Goal: Obtain resource: Obtain resource

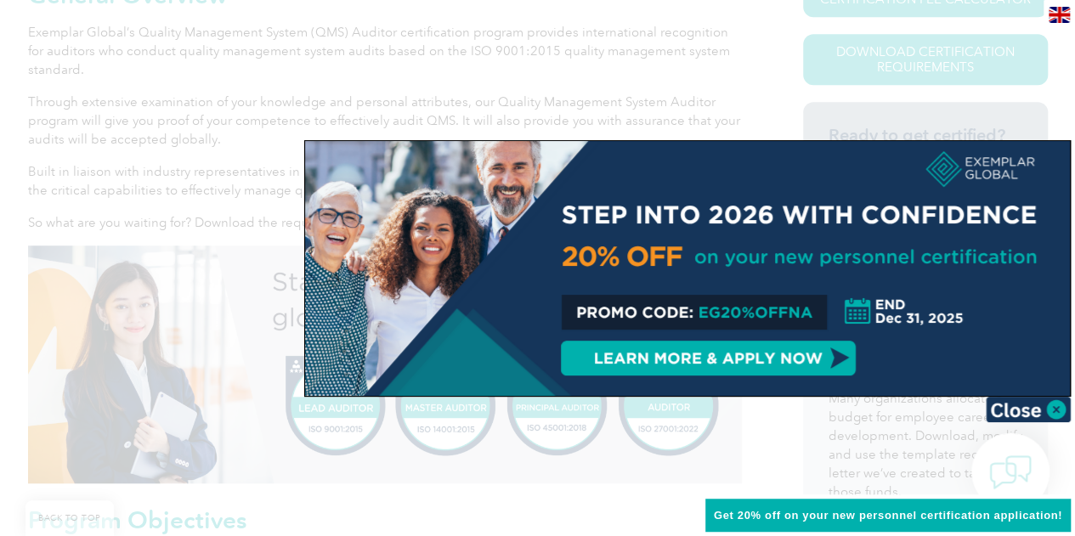
scroll to position [425, 0]
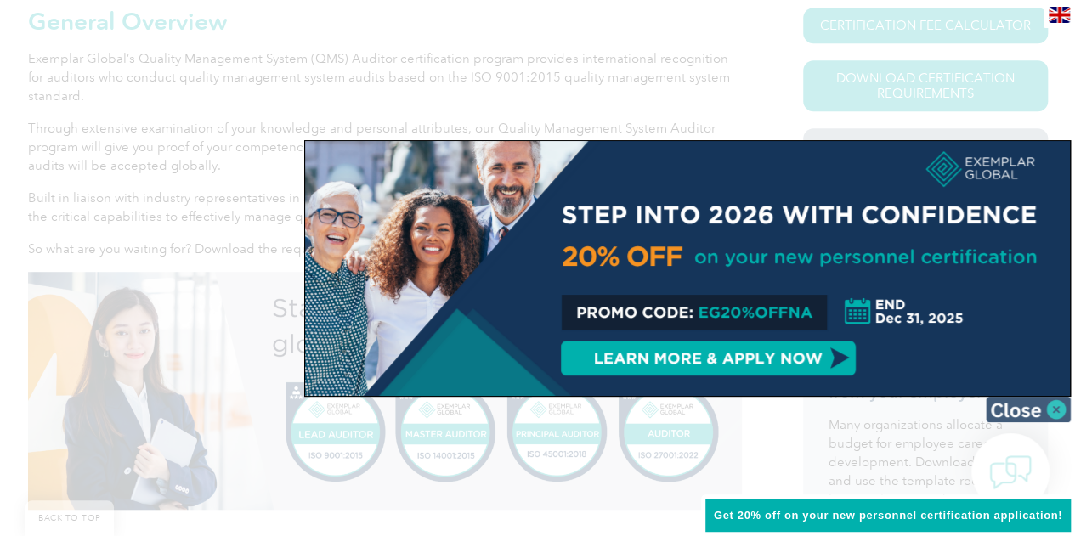
click at [1023, 410] on img at bounding box center [1028, 410] width 85 height 26
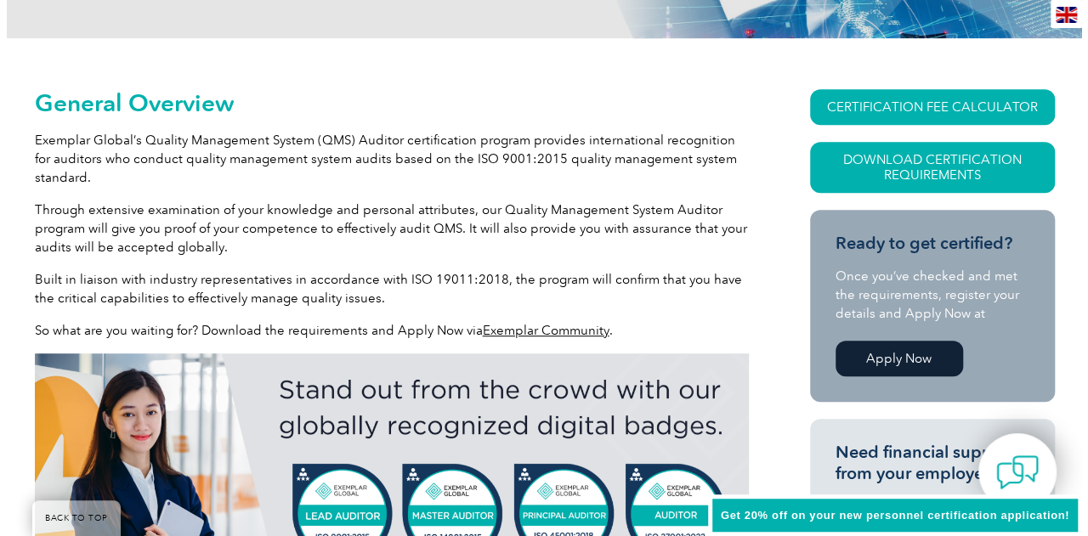
scroll to position [340, 0]
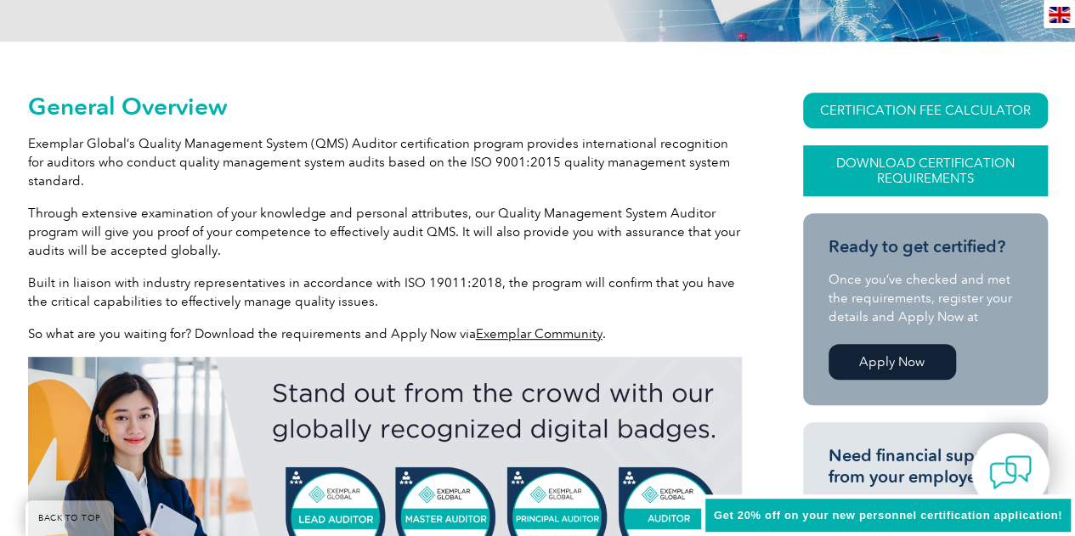
click at [920, 168] on link "Download Certification Requirements" at bounding box center [925, 170] width 245 height 51
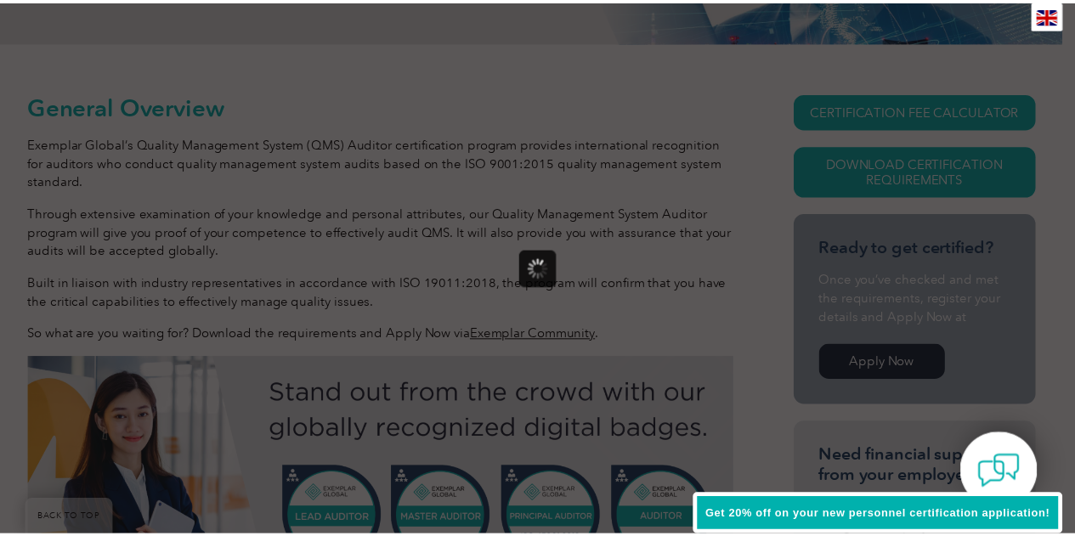
scroll to position [0, 0]
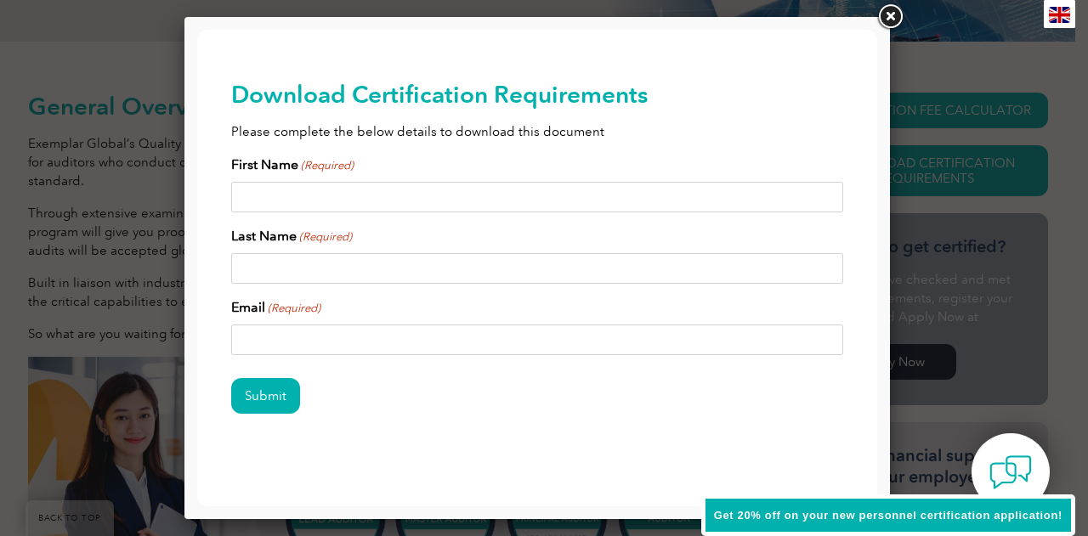
click at [893, 16] on link at bounding box center [890, 17] width 31 height 31
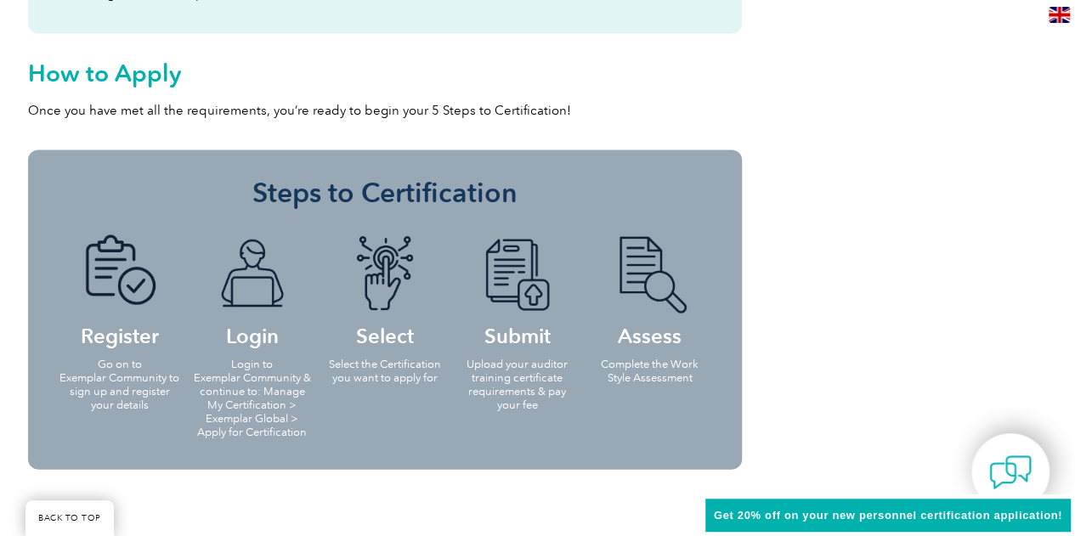
scroll to position [1615, 0]
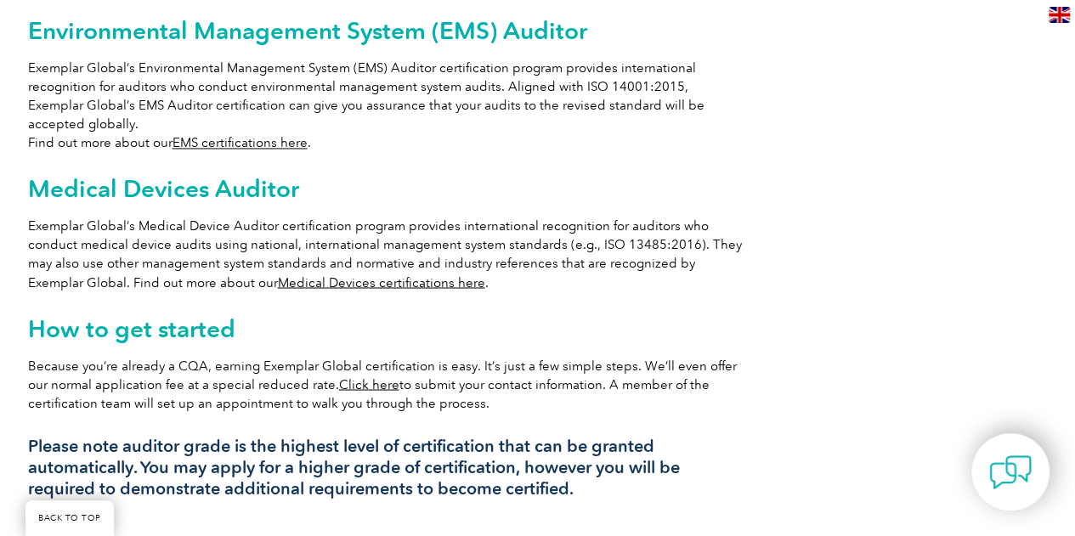
scroll to position [1360, 0]
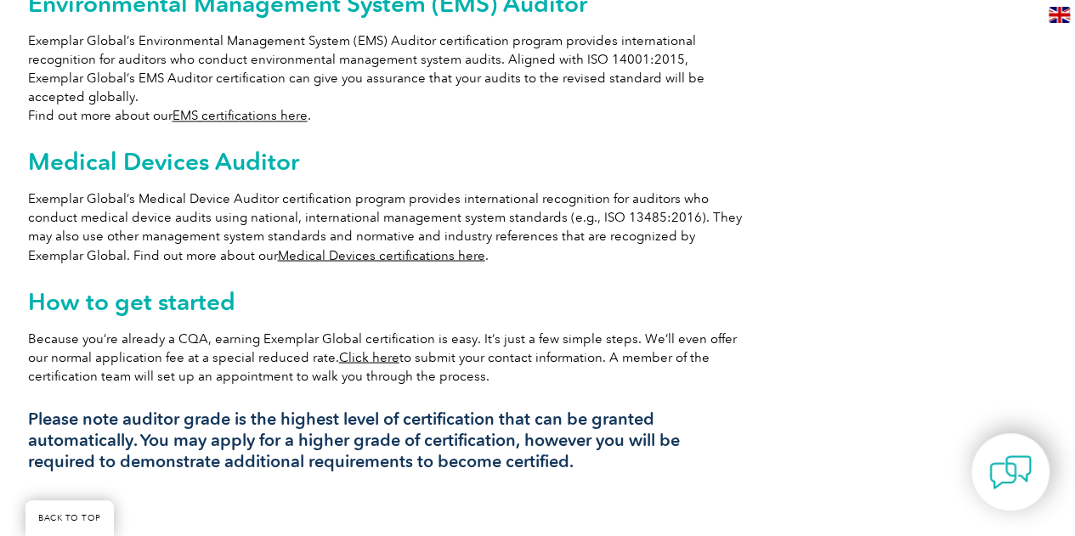
click at [341, 349] on link "Click here" at bounding box center [369, 356] width 60 height 15
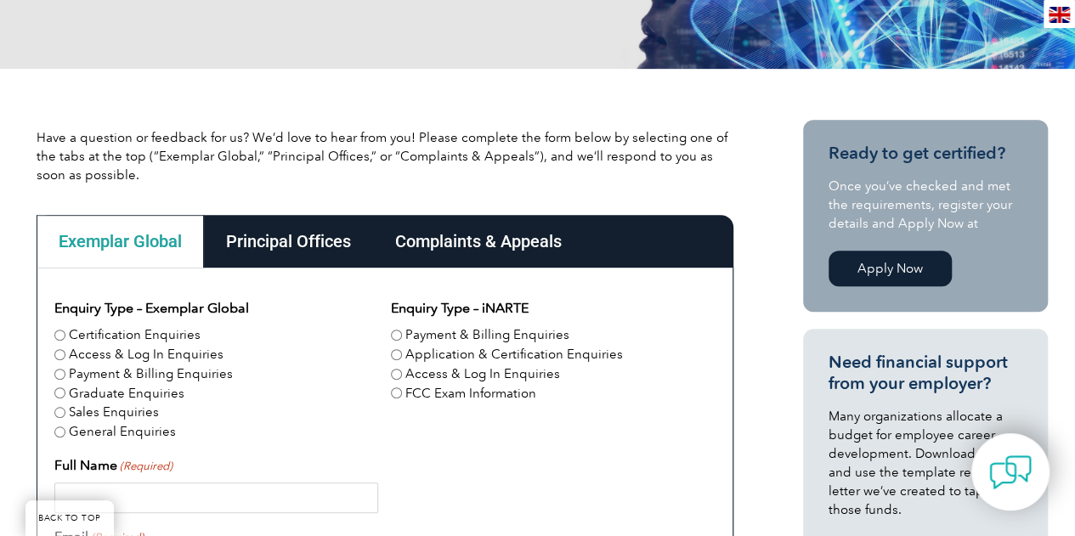
scroll to position [340, 0]
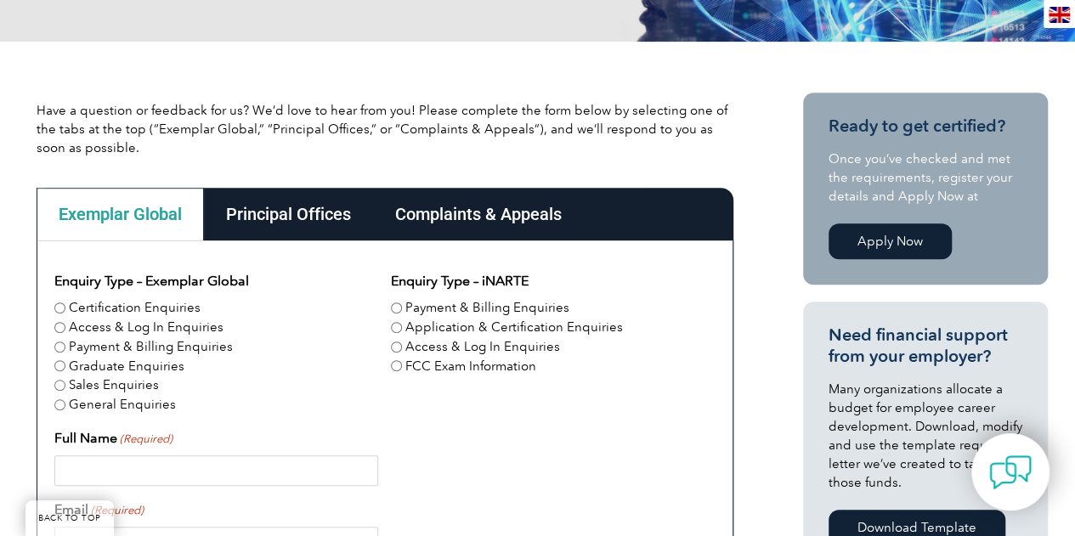
click at [59, 307] on input "Certification Enquiries" at bounding box center [59, 308] width 11 height 11
radio input "true"
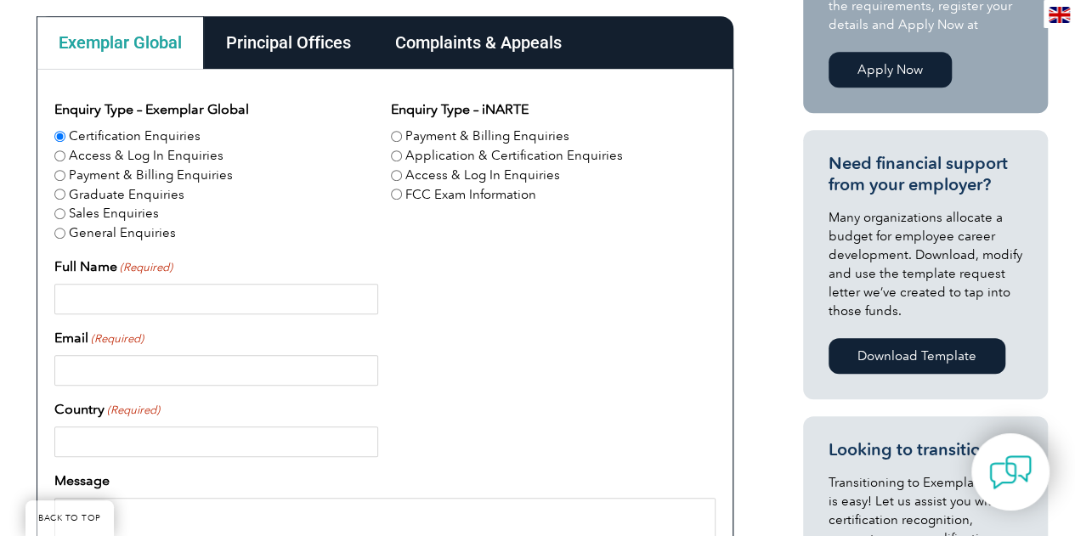
scroll to position [595, 0]
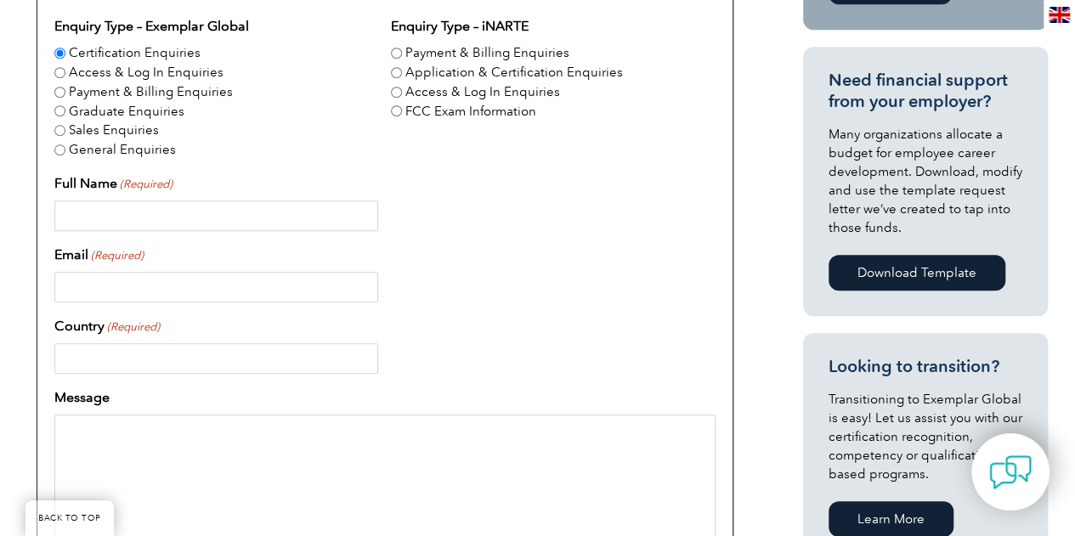
click at [156, 213] on input "Full Name (Required)" at bounding box center [216, 216] width 324 height 31
type input "Angela Lee"
type input "Canada"
type input "16043120718"
click at [189, 283] on input "Email (Required)" at bounding box center [216, 287] width 324 height 31
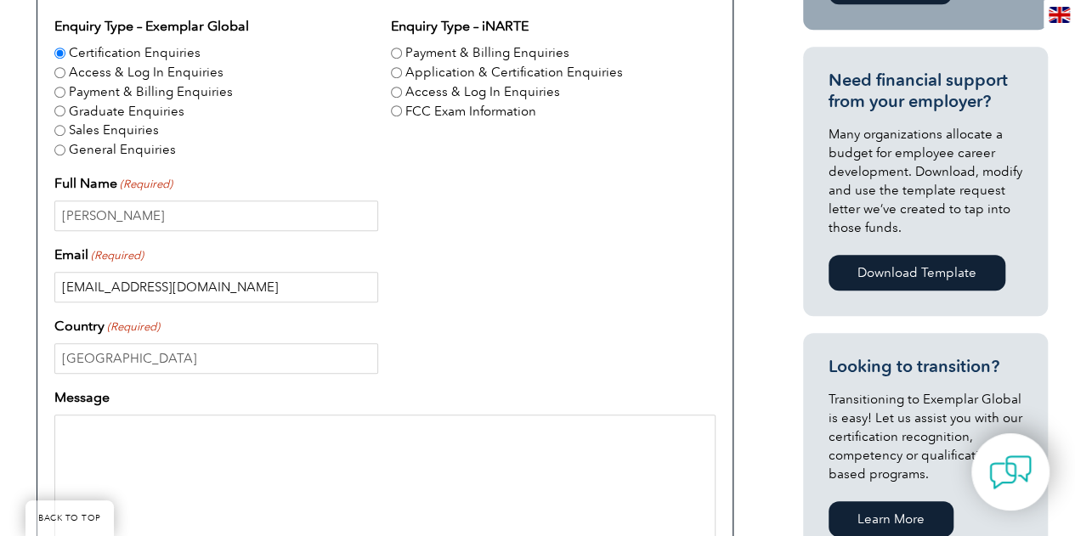
type input "awlee11@hotmail.com"
click at [191, 451] on textarea "Message" at bounding box center [384, 496] width 661 height 163
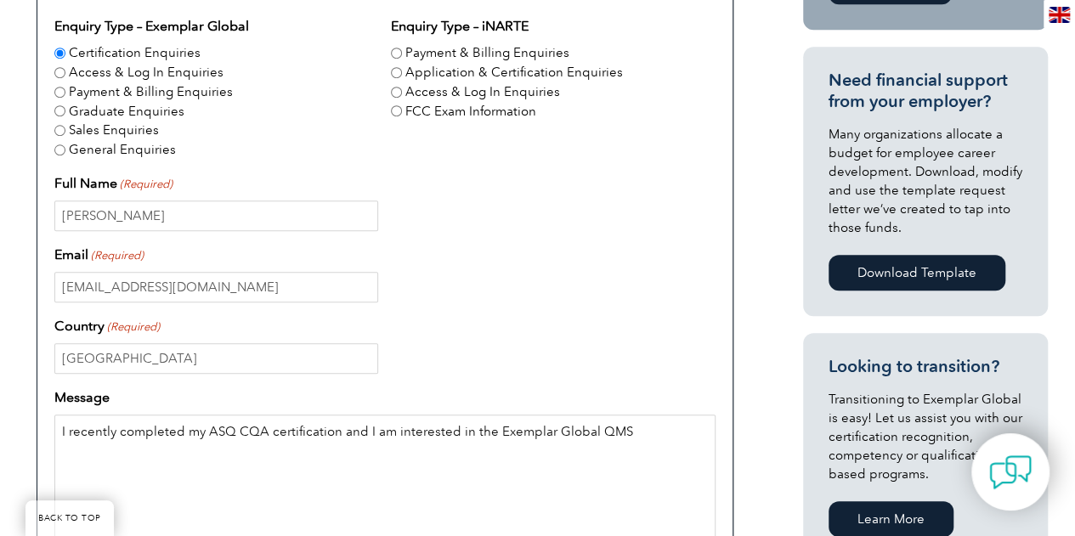
click at [646, 434] on textarea "I recently completed my ASQ CQA certification and I am interested in the Exempl…" at bounding box center [384, 496] width 661 height 163
click at [134, 451] on textarea "I recently completed my ASQ CQA certification and I am interested in the Exempl…" at bounding box center [384, 496] width 661 height 163
drag, startPoint x: 212, startPoint y: 451, endPoint x: 118, endPoint y: 456, distance: 93.6
click at [118, 456] on textarea "I recently completed my ASQ CQA certification and I am interested in the Exempl…" at bounding box center [384, 496] width 661 height 163
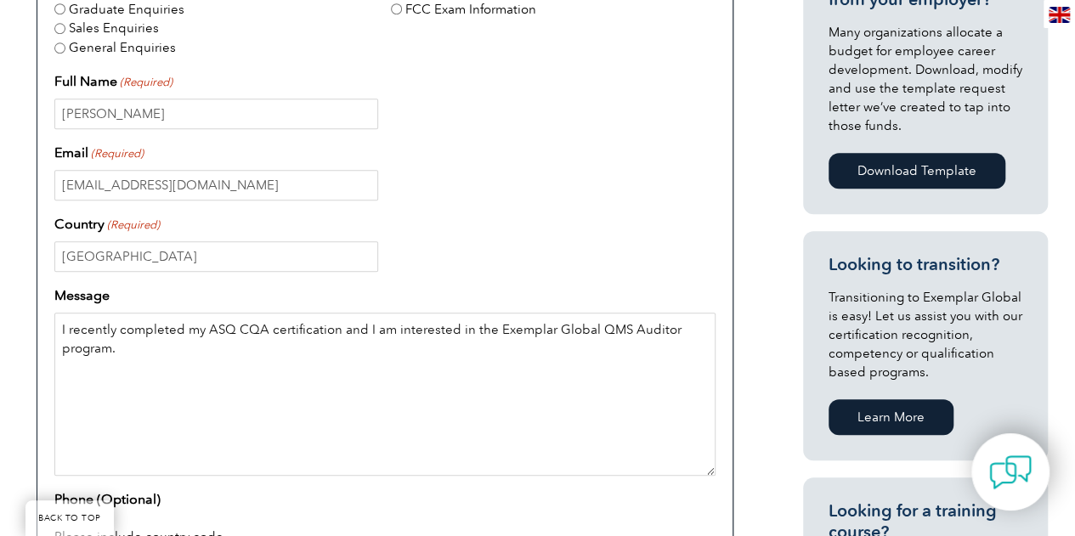
scroll to position [850, 0]
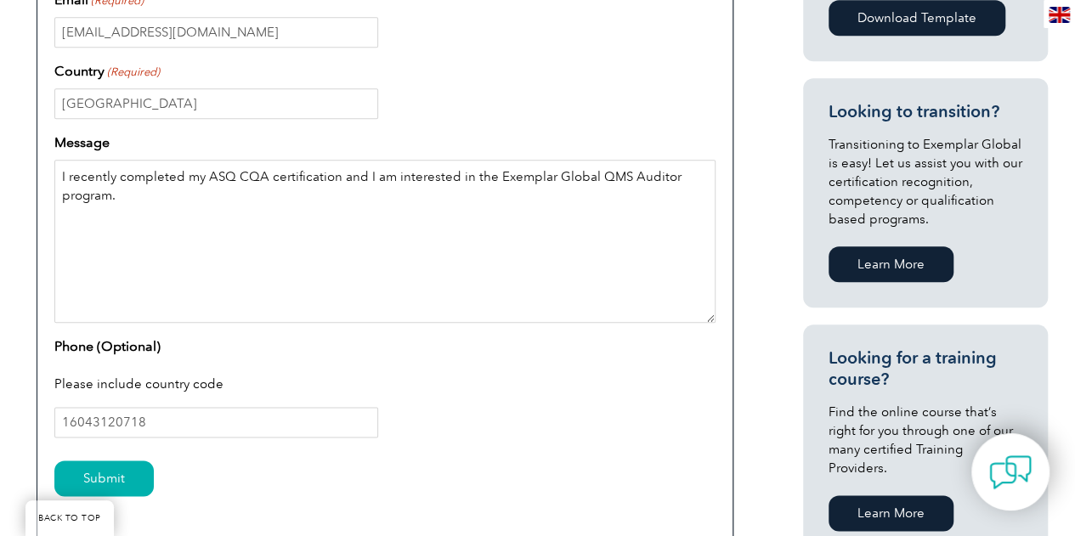
type textarea "I recently completed my ASQ CQA certification and I am interested in the Exempl…"
drag, startPoint x: 180, startPoint y: 429, endPoint x: 42, endPoint y: 429, distance: 138.6
click at [43, 429] on div "Enquiry Type – Exemplar Global Certification Enquiries Access & Log In Enquirie…" at bounding box center [385, 146] width 697 height 830
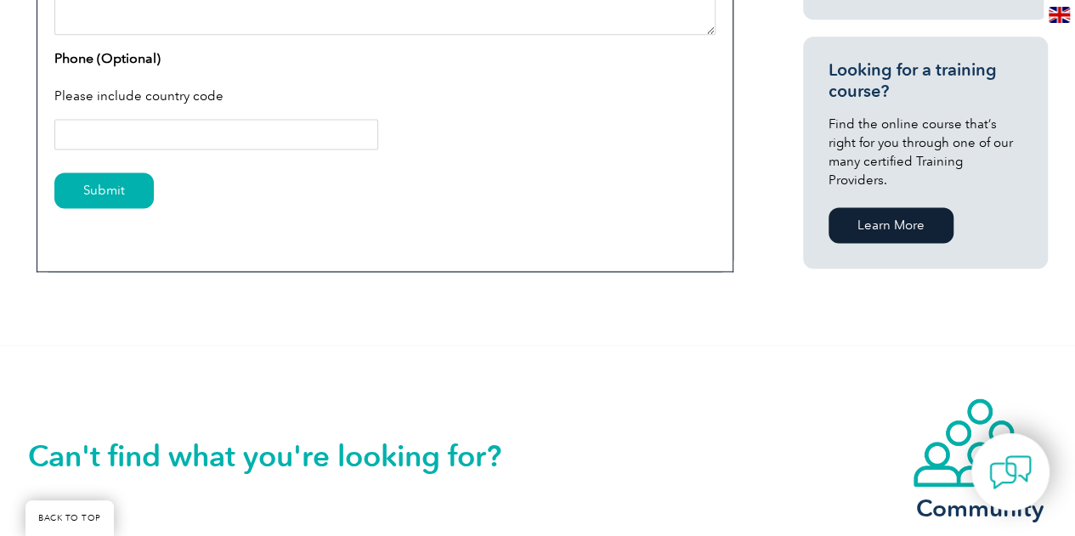
scroll to position [1190, 0]
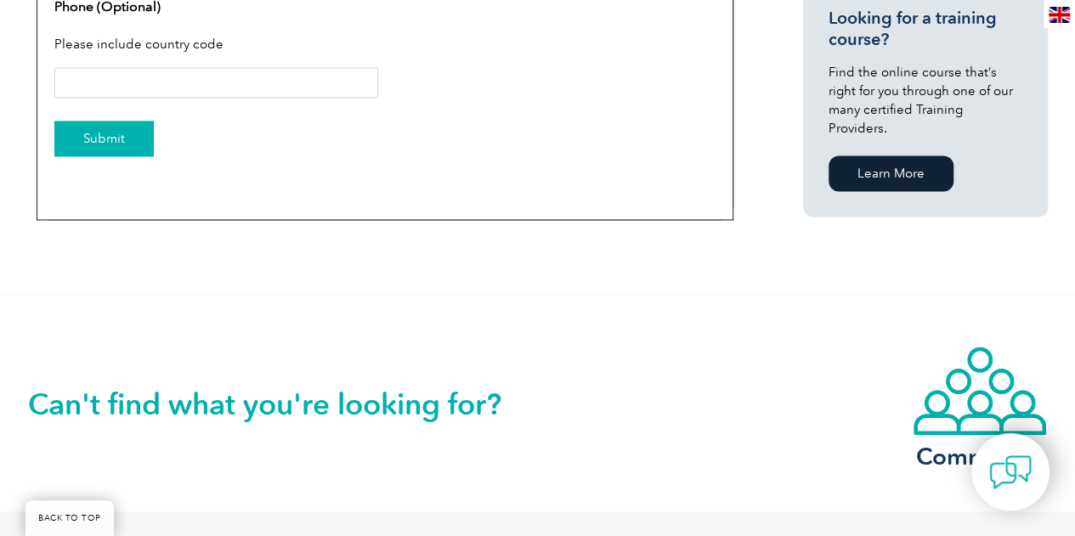
click at [114, 130] on input "Submit" at bounding box center [103, 139] width 99 height 36
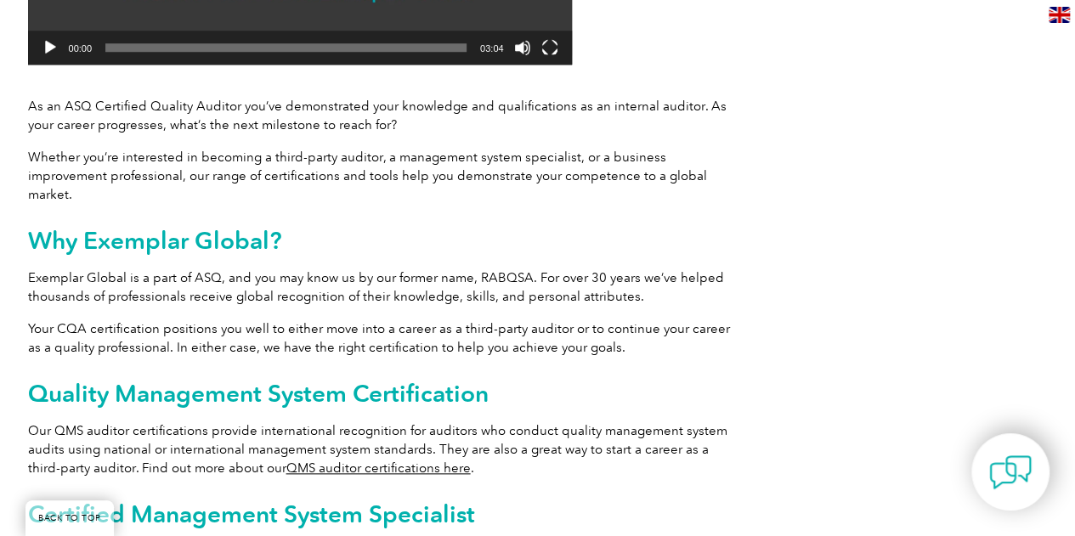
scroll to position [765, 0]
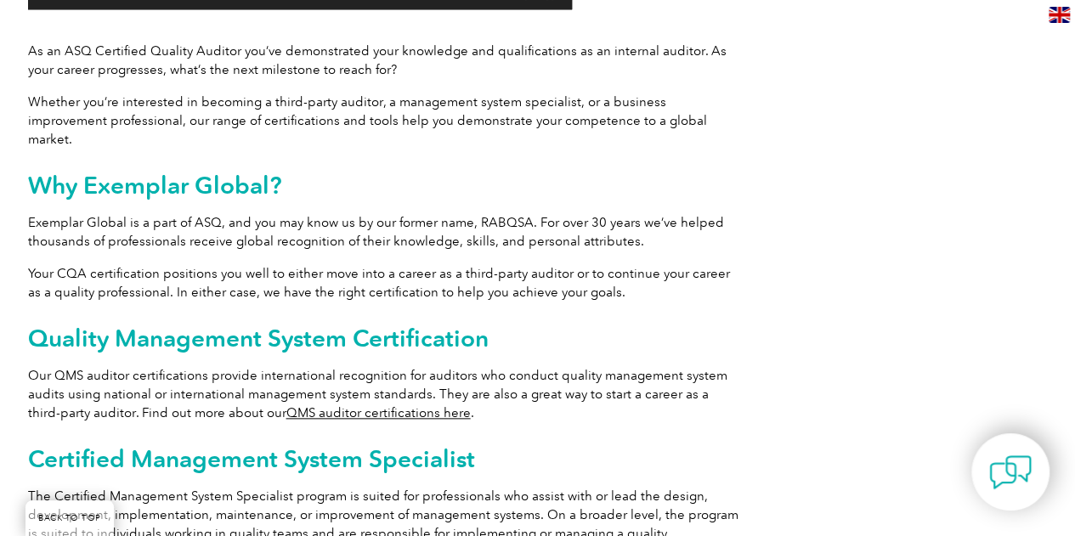
click at [364, 405] on link "QMS auditor certifications here" at bounding box center [378, 412] width 184 height 15
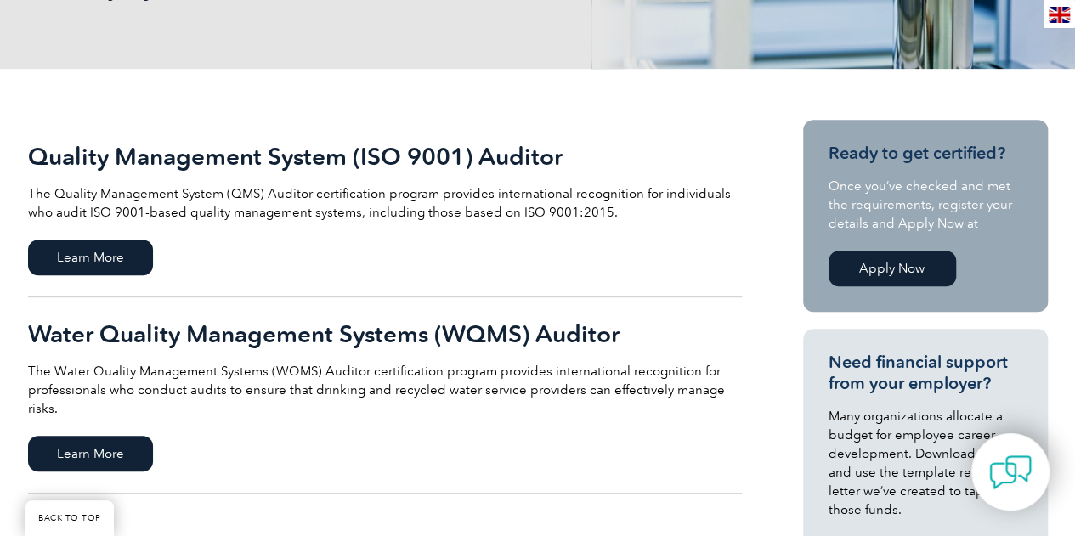
scroll to position [340, 0]
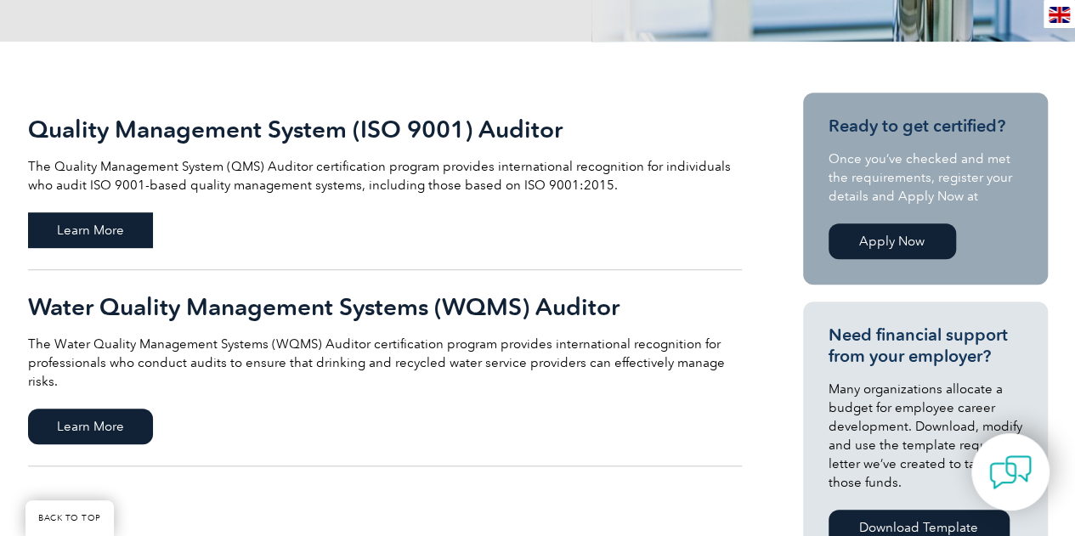
click at [136, 232] on span "Learn More" at bounding box center [90, 231] width 125 height 36
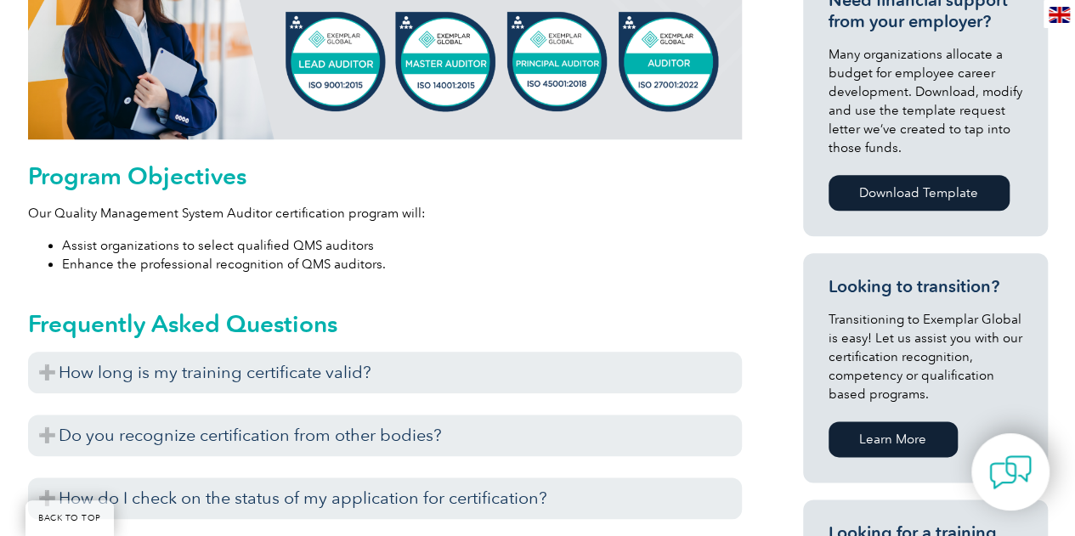
scroll to position [850, 0]
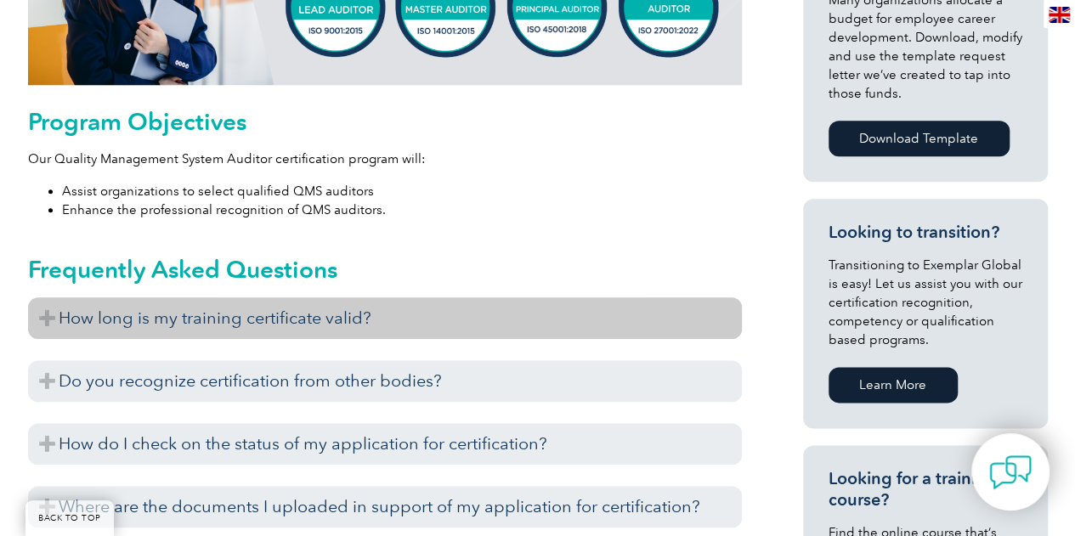
click at [54, 312] on h3 "How long is my training certificate valid?" at bounding box center [385, 319] width 714 height 42
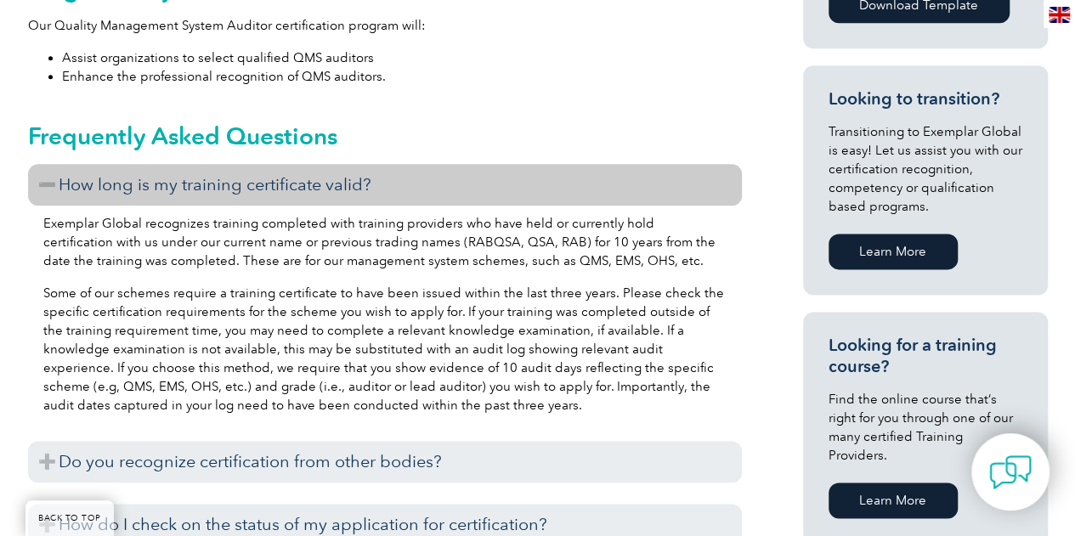
scroll to position [1020, 0]
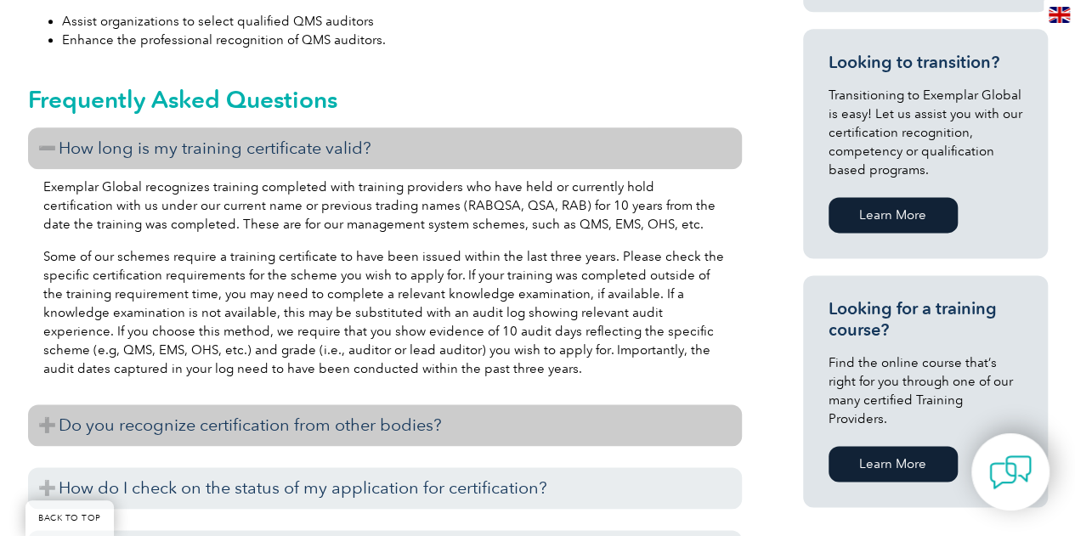
click at [50, 423] on h3 "Do you recognize certification from other bodies?" at bounding box center [385, 426] width 714 height 42
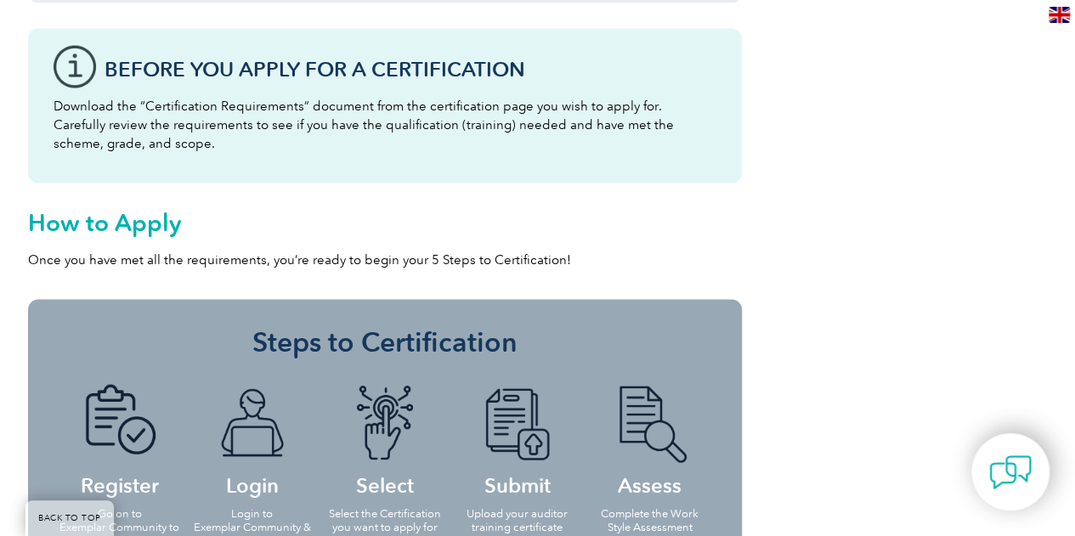
scroll to position [1700, 0]
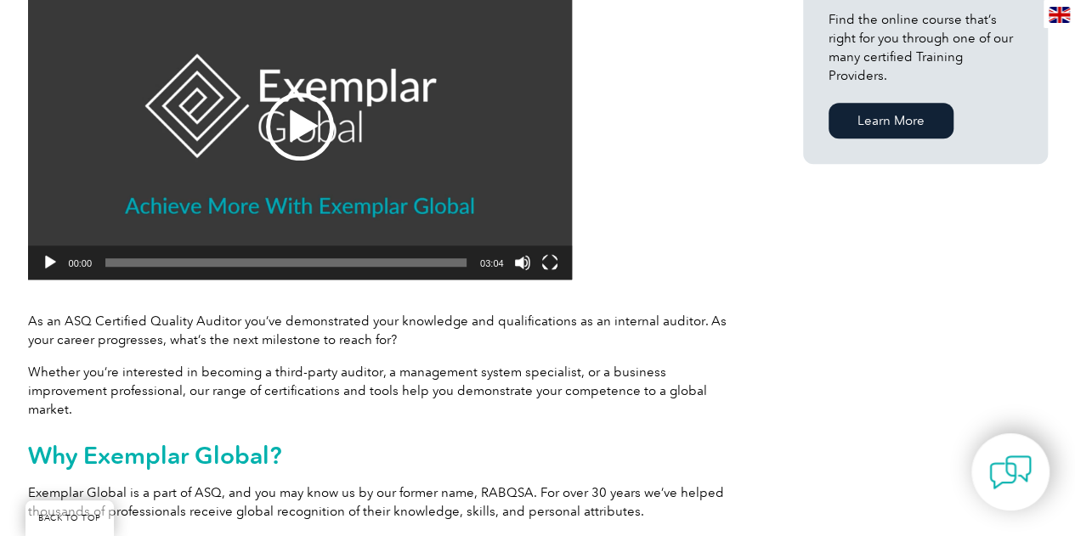
scroll to position [765, 0]
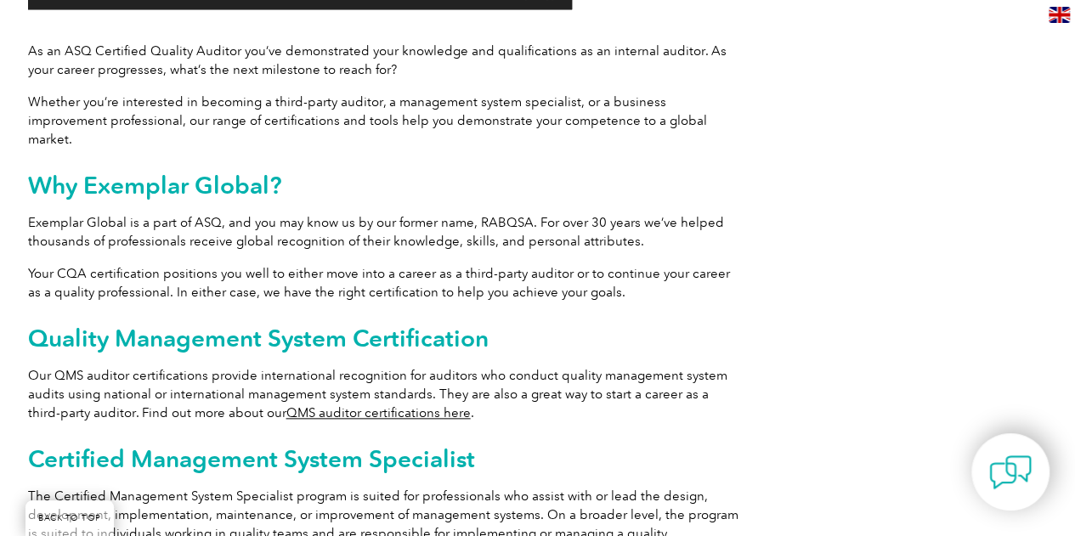
click at [371, 405] on link "QMS auditor certifications here" at bounding box center [378, 412] width 184 height 15
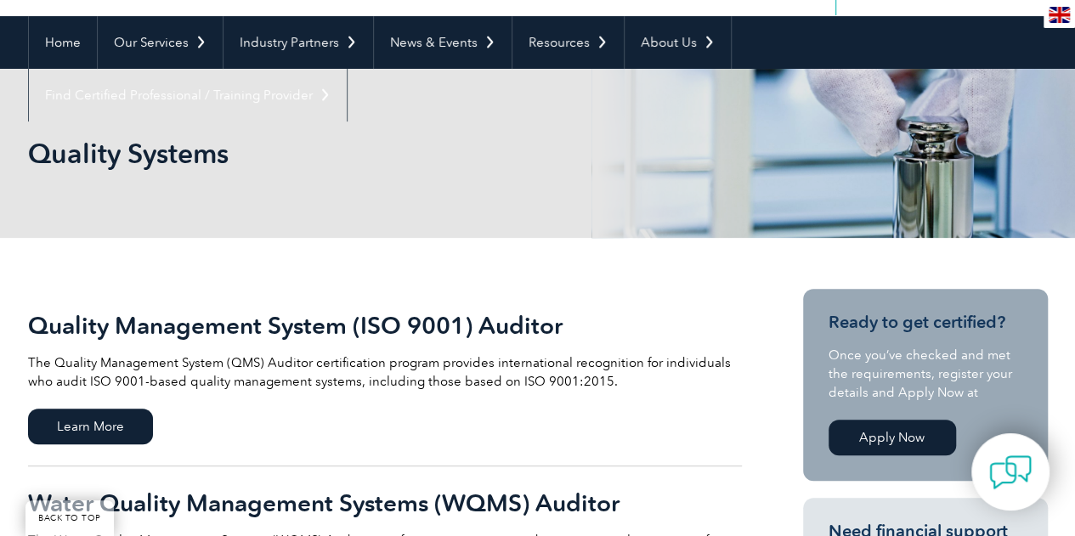
scroll to position [340, 0]
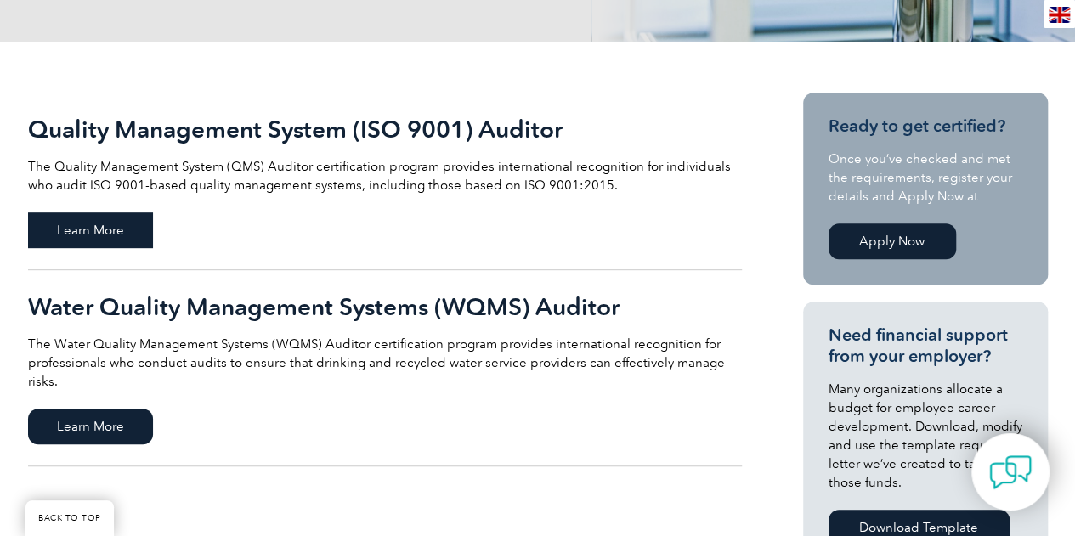
click at [102, 225] on span "Learn More" at bounding box center [90, 231] width 125 height 36
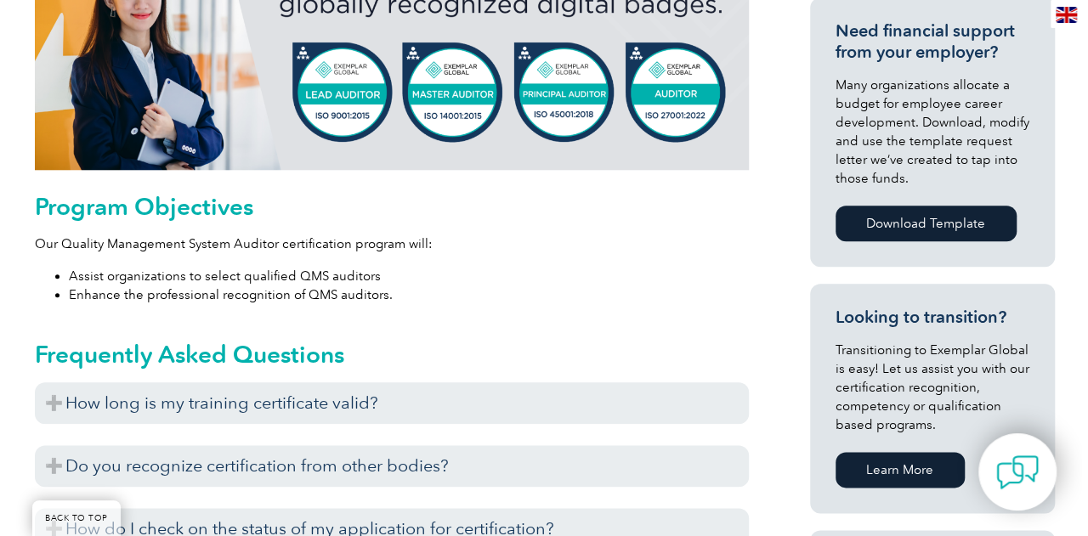
scroll to position [425, 0]
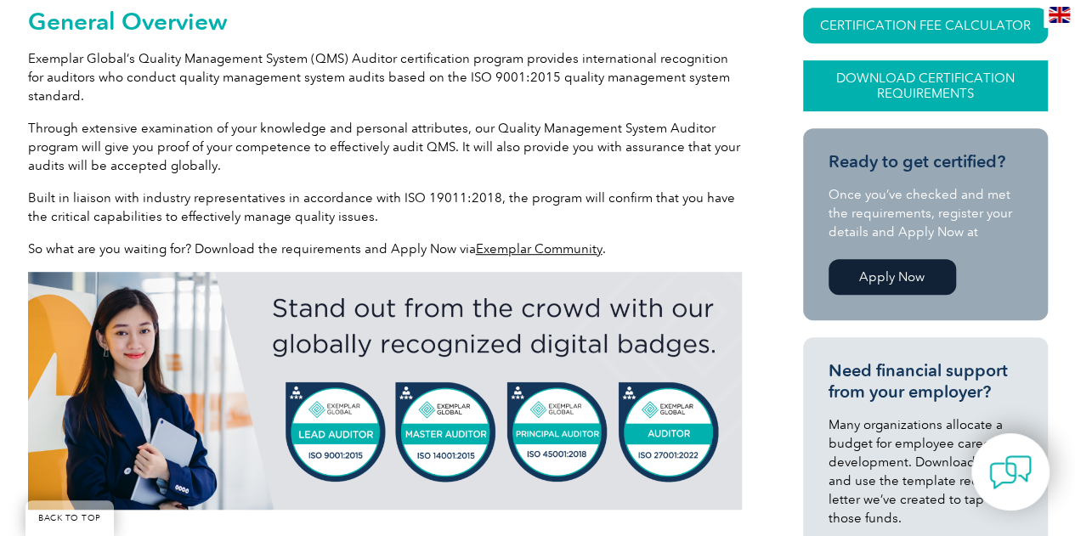
click at [935, 86] on link "Download Certification Requirements" at bounding box center [925, 85] width 245 height 51
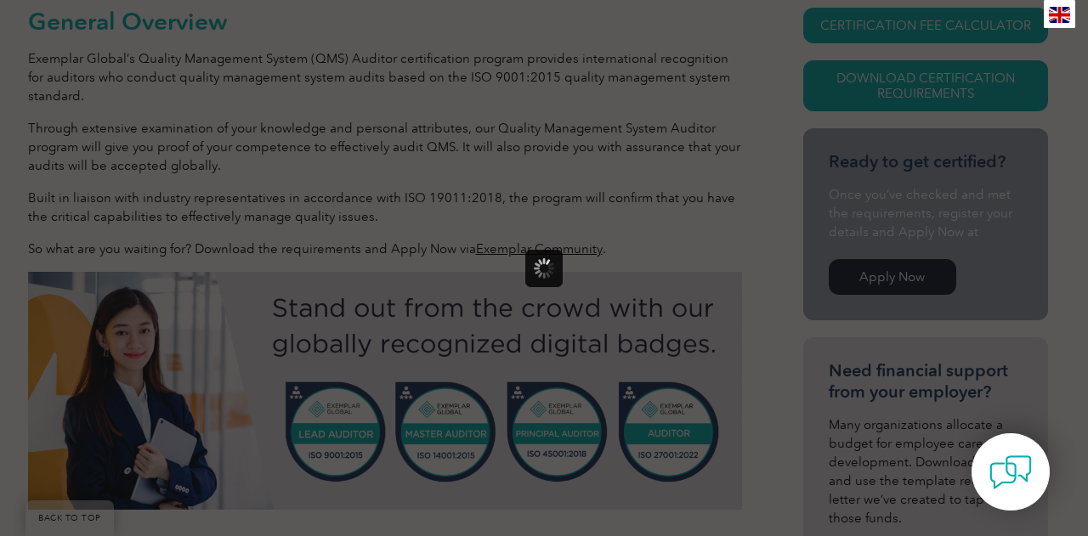
scroll to position [0, 0]
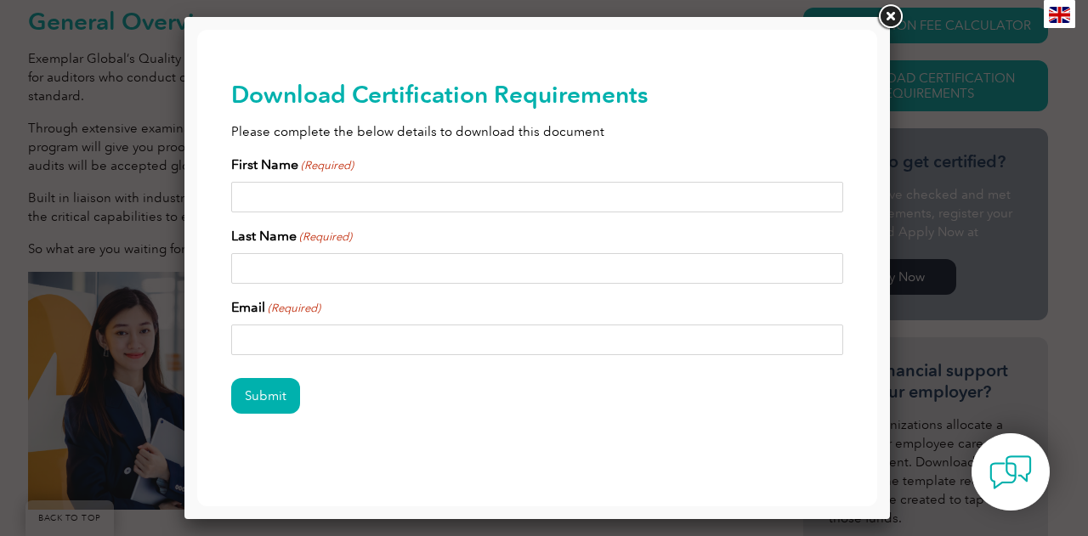
click at [349, 188] on input "First Name (Required)" at bounding box center [537, 197] width 612 height 31
type input "Angela"
type input "Lee"
click at [332, 335] on input "Email (Required)" at bounding box center [537, 340] width 612 height 31
type input "awlee11@hotmail.com"
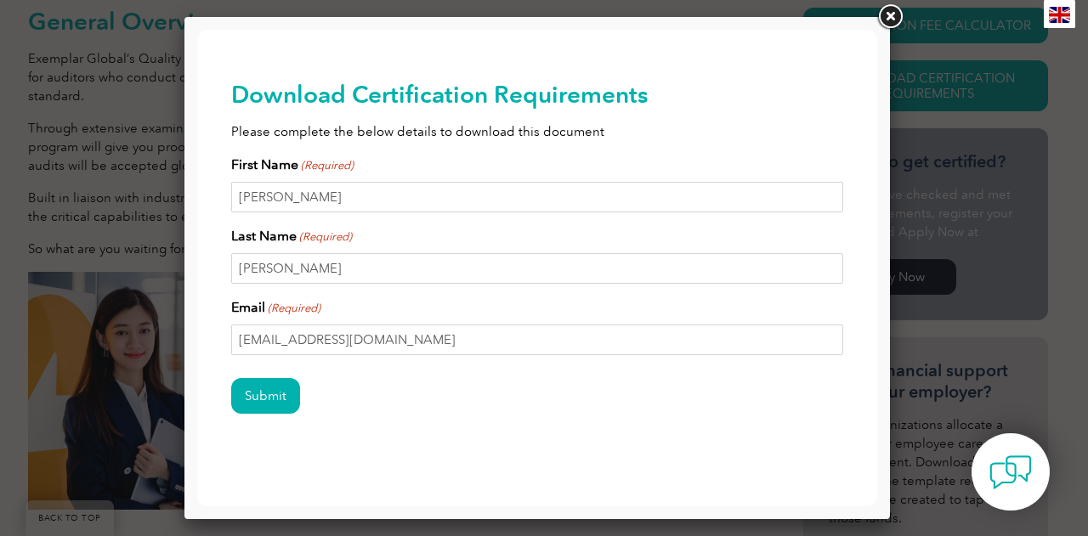
click at [369, 397] on div "Submit" at bounding box center [537, 397] width 612 height 74
click at [275, 397] on input "Submit" at bounding box center [265, 396] width 69 height 36
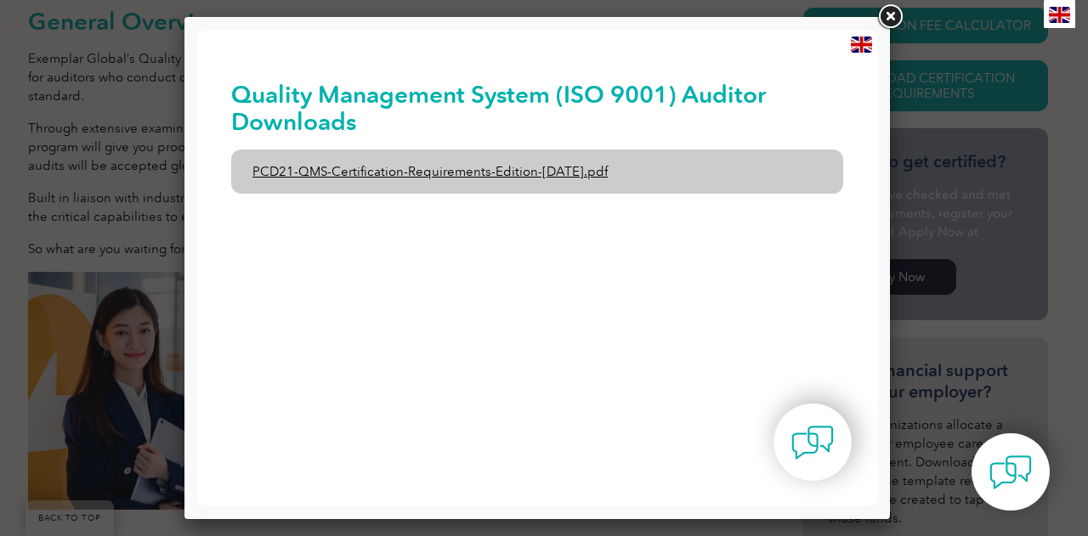
click at [360, 173] on link "PCD21-QMS-Certification-Requirements-Edition-2-April-2022.pdf" at bounding box center [537, 172] width 612 height 44
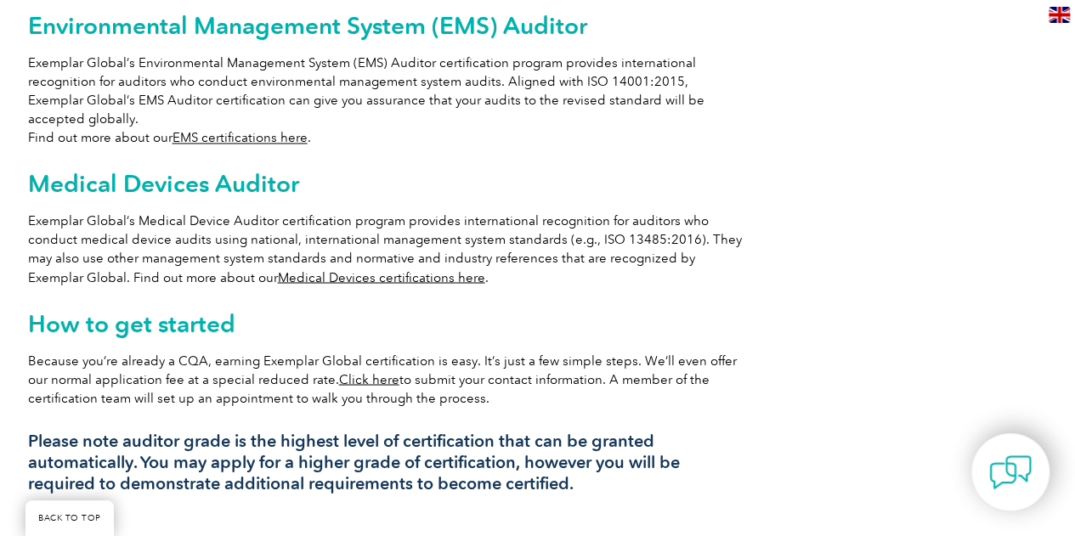
scroll to position [1360, 0]
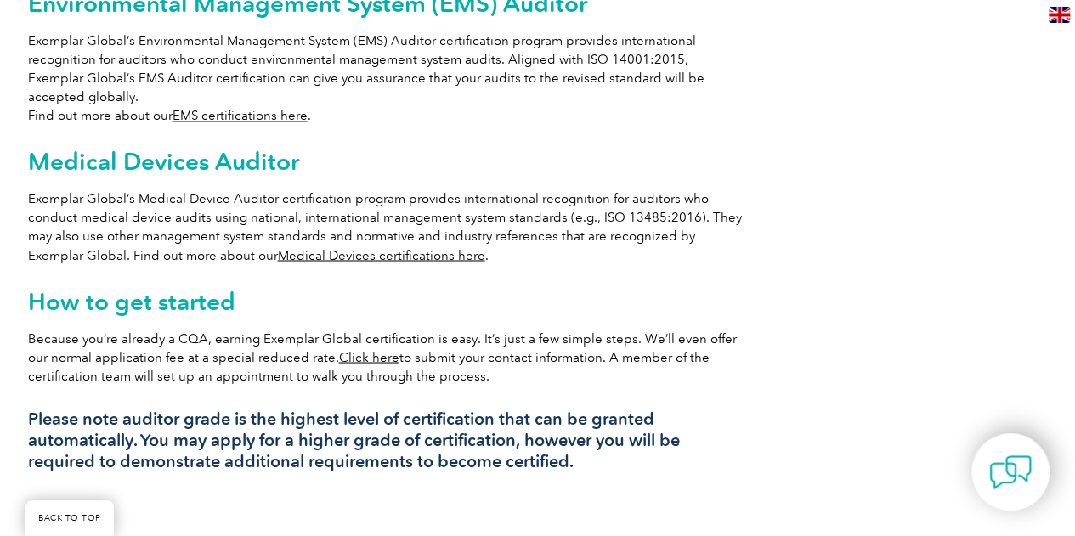
click at [339, 349] on link "Click here" at bounding box center [369, 356] width 60 height 15
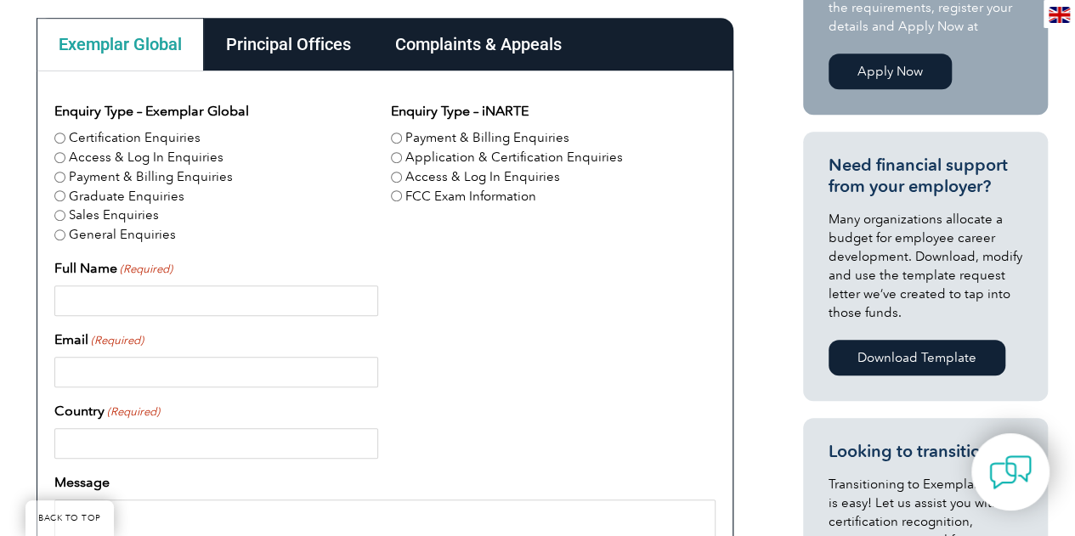
scroll to position [425, 0]
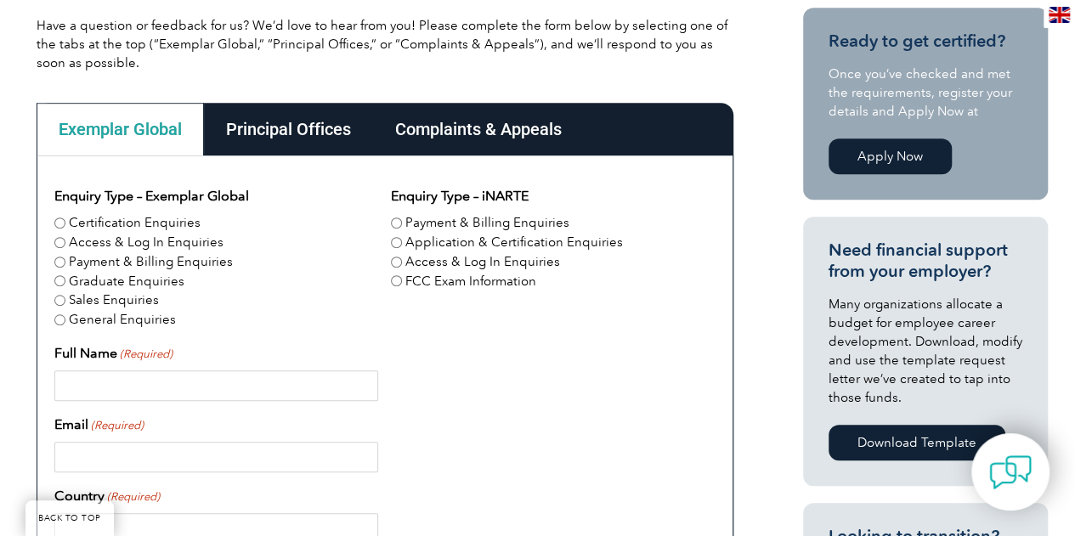
click at [914, 149] on link "Apply Now" at bounding box center [890, 157] width 123 height 36
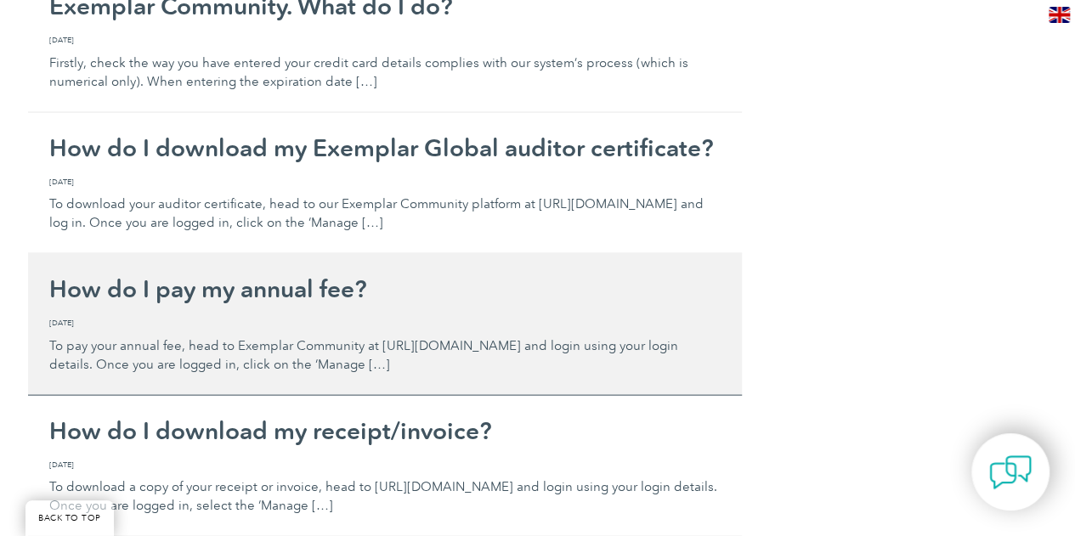
scroll to position [1700, 0]
